Goal: Task Accomplishment & Management: Complete application form

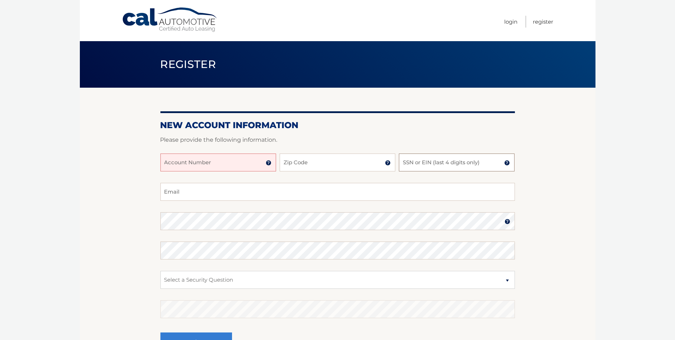
click at [412, 163] on input "SSN or EIN (last 4 digits only)" at bounding box center [457, 163] width 116 height 18
click at [269, 163] on img at bounding box center [269, 163] width 6 height 6
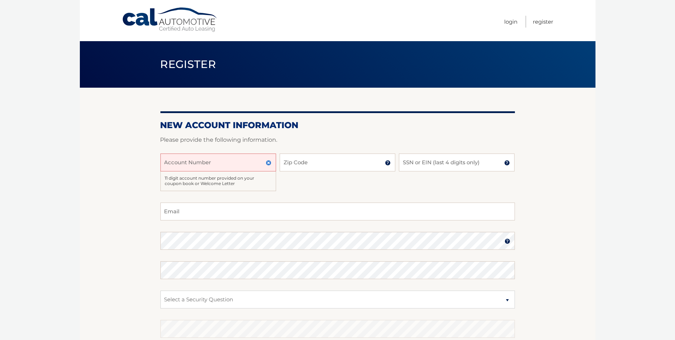
click at [269, 163] on img at bounding box center [269, 163] width 6 height 6
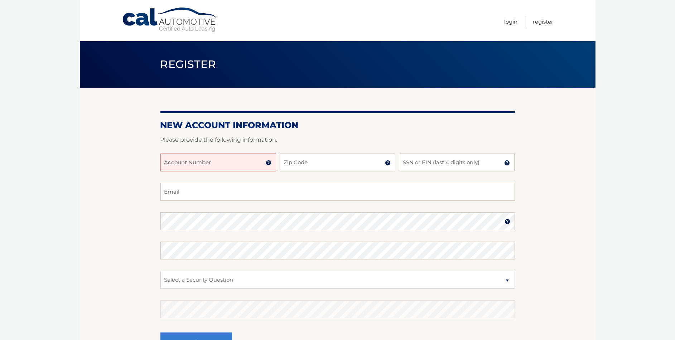
click at [245, 167] on input "Account Number" at bounding box center [218, 163] width 116 height 18
type input "44456002655"
click at [331, 166] on input "Zip Code" at bounding box center [338, 163] width 116 height 18
type input "08740"
click at [410, 165] on input "SSN or EIN (last 4 digits only)" at bounding box center [457, 163] width 116 height 18
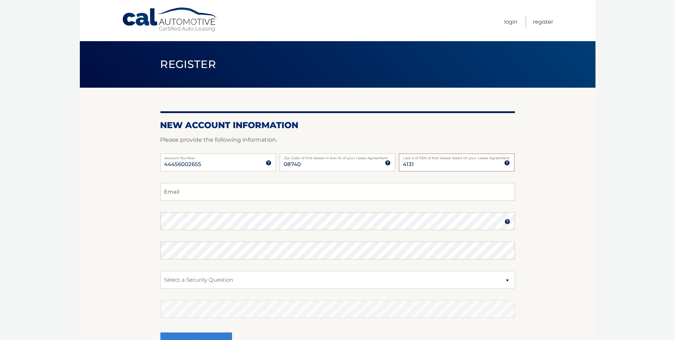
type input "4131"
click at [178, 194] on input "Email" at bounding box center [337, 192] width 355 height 18
type input "[EMAIL_ADDRESS][DOMAIN_NAME]"
click at [237, 277] on select "Select a Security Question What was the name of your elementary school? What is…" at bounding box center [337, 280] width 355 height 18
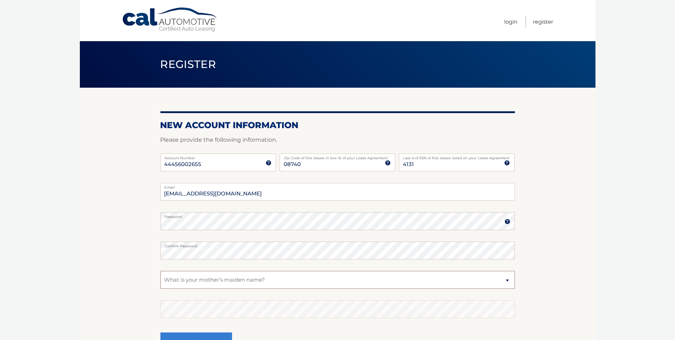
click at [160, 271] on select "Select a Security Question What was the name of your elementary school? What is…" at bounding box center [337, 280] width 355 height 18
click at [182, 279] on select "Select a Security Question What was the name of your elementary school? What is…" at bounding box center [337, 280] width 355 height 18
click at [166, 278] on select "Select a Security Question What was the name of your elementary school? What is…" at bounding box center [337, 280] width 355 height 18
click at [489, 284] on select "Select a Security Question What was the name of your elementary school? What is…" at bounding box center [337, 280] width 355 height 18
select select "2"
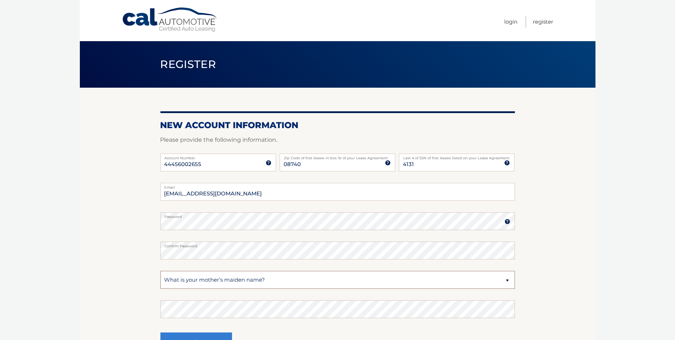
click at [160, 271] on select "Select a Security Question What was the name of your elementary school? What is…" at bounding box center [337, 280] width 355 height 18
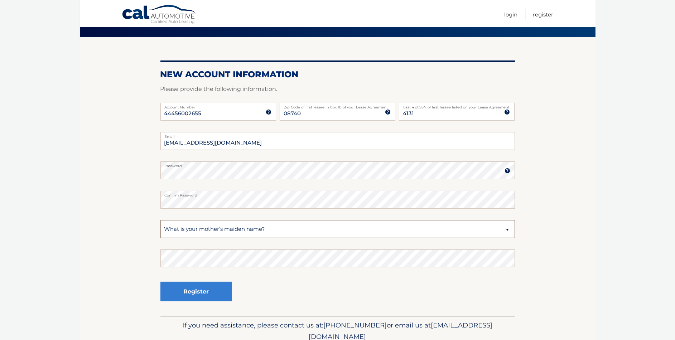
scroll to position [72, 0]
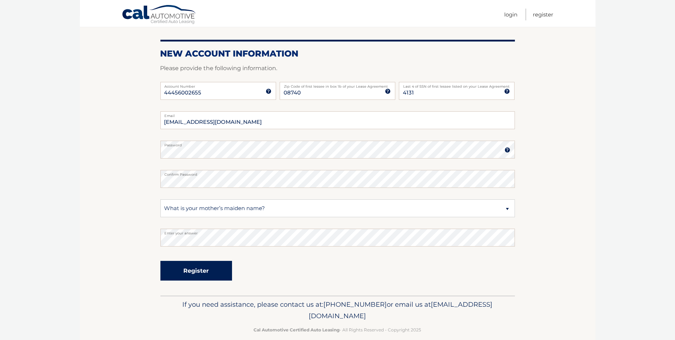
click at [198, 271] on button "Register" at bounding box center [196, 271] width 72 height 20
